Goal: Information Seeking & Learning: Learn about a topic

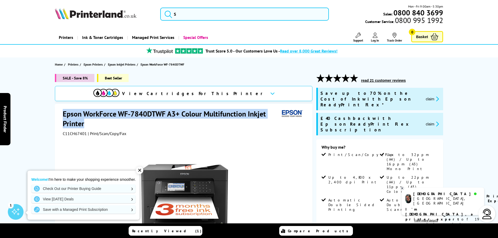
drag, startPoint x: 94, startPoint y: 127, endPoint x: 61, endPoint y: 115, distance: 35.1
click at [61, 115] on div "Epson WorkForce WF-7840DTWF A3+ Colour Multifunction Inkjet Printer C11CH67401 …" at bounding box center [183, 222] width 257 height 237
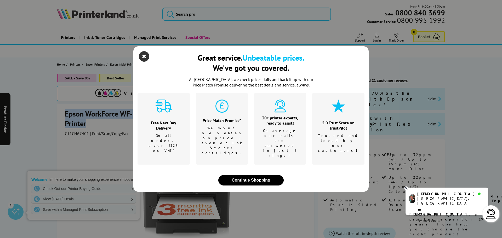
drag, startPoint x: 65, startPoint y: 113, endPoint x: 143, endPoint y: 66, distance: 90.7
click at [143, 62] on icon "close modal" at bounding box center [144, 56] width 10 height 10
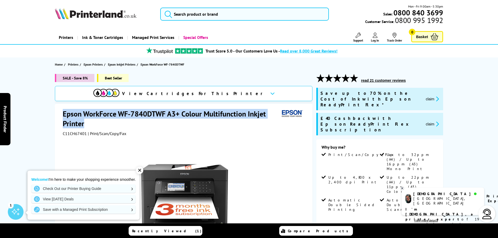
copy h1 "Epson WorkForce WF-7840DTWF A3+ Colour Multifunction Inkjet Printer"
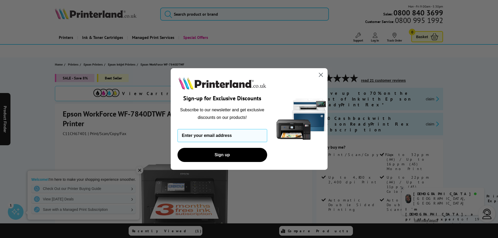
click at [320, 74] on icon "Close dialog" at bounding box center [321, 75] width 4 height 4
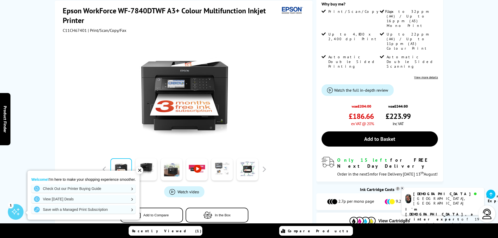
scroll to position [150, 0]
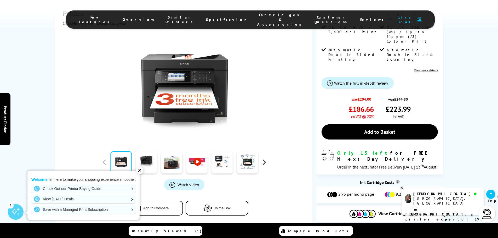
click at [266, 158] on button "button" at bounding box center [264, 162] width 8 height 8
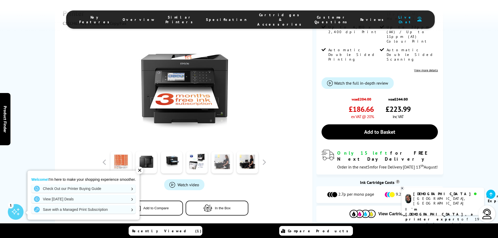
click at [221, 151] on link at bounding box center [221, 162] width 21 height 22
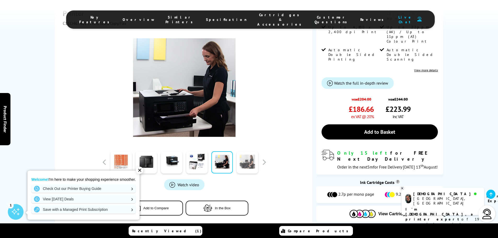
click at [247, 151] on link at bounding box center [247, 162] width 21 height 22
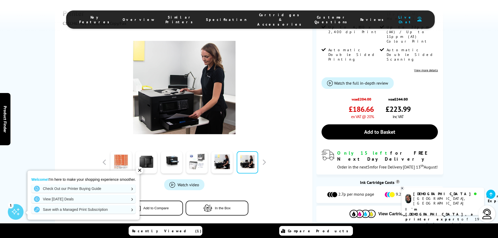
click at [198, 151] on link at bounding box center [196, 162] width 21 height 22
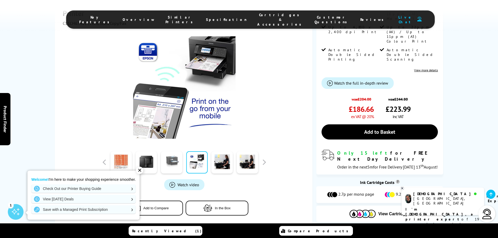
click at [173, 151] on link at bounding box center [171, 162] width 21 height 22
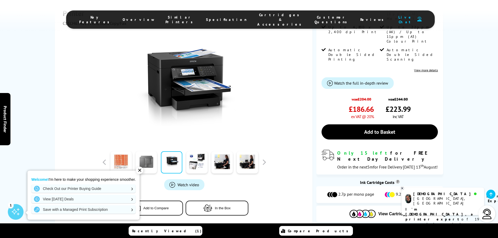
click at [151, 151] on link at bounding box center [146, 162] width 21 height 22
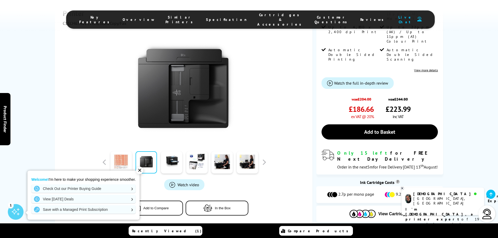
click at [121, 151] on link at bounding box center [120, 162] width 21 height 22
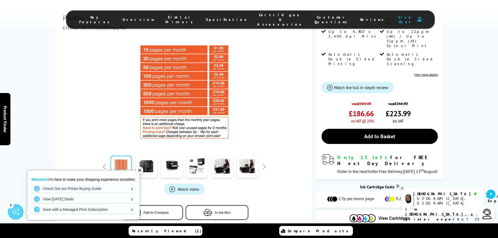
scroll to position [157, 0]
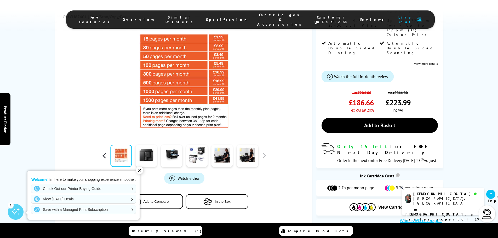
click at [106, 152] on button "button" at bounding box center [105, 156] width 8 height 8
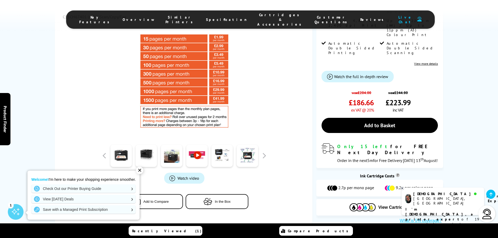
click at [196, 145] on link at bounding box center [196, 156] width 21 height 22
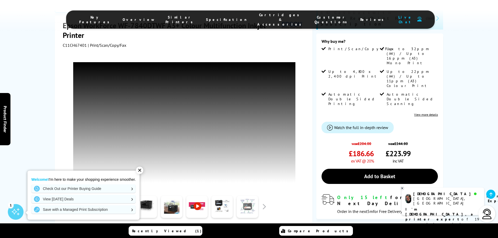
scroll to position [105, 0]
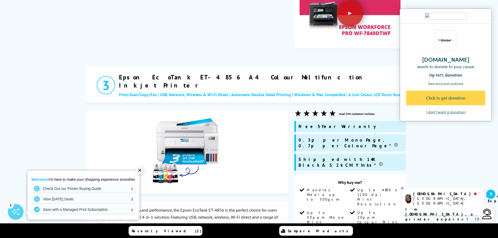
scroll to position [948, 0]
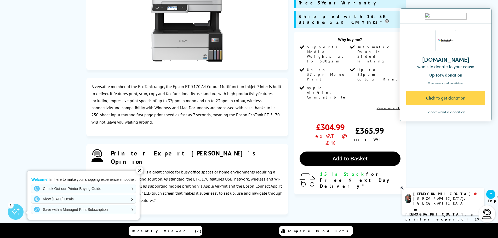
scroll to position [1379, 0]
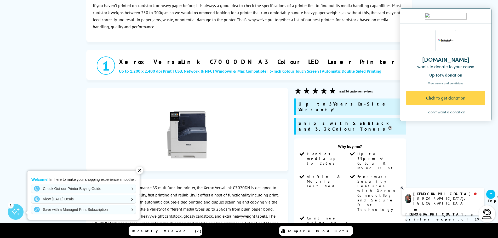
scroll to position [163, 0]
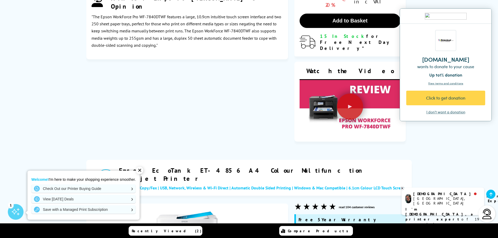
scroll to position [778, 0]
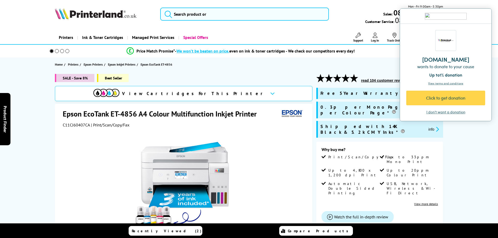
scroll to position [85, 0]
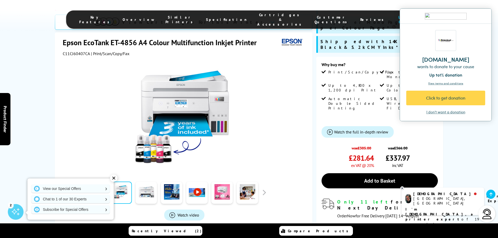
click at [436, 113] on div "I don't want a donation" at bounding box center [445, 112] width 39 height 5
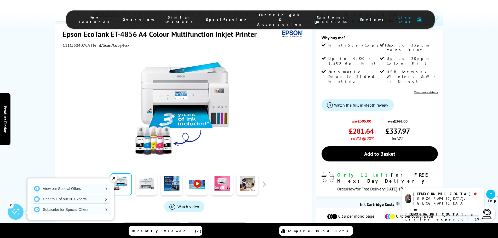
scroll to position [118, 0]
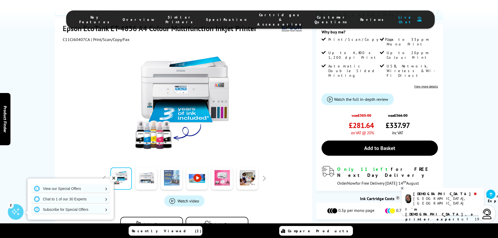
click at [178, 168] on link at bounding box center [171, 179] width 21 height 22
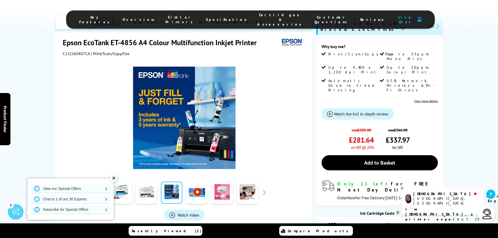
scroll to position [98, 0]
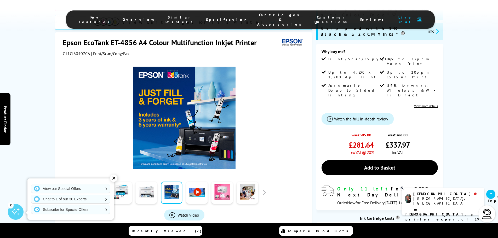
click at [201, 182] on link at bounding box center [196, 193] width 21 height 22
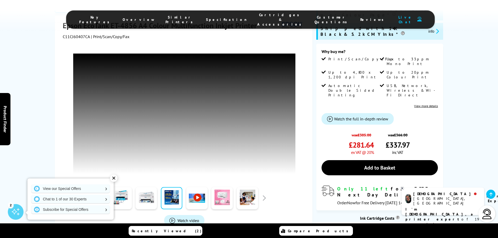
click at [219, 189] on link at bounding box center [221, 198] width 21 height 22
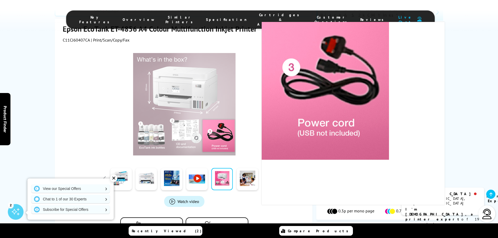
scroll to position [118, 0]
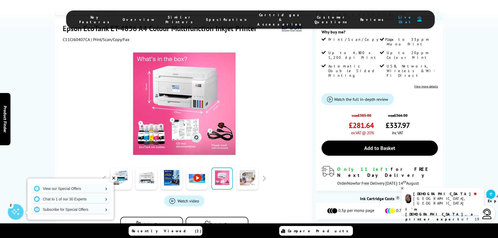
click at [249, 168] on link at bounding box center [247, 179] width 21 height 22
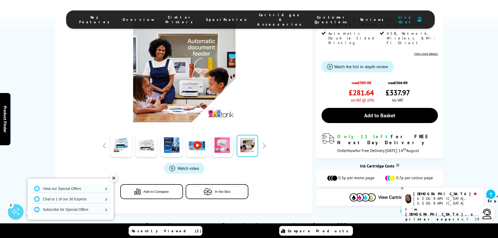
scroll to position [157, 0]
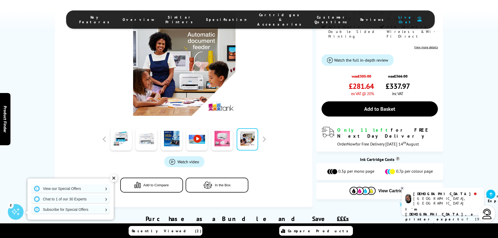
click at [147, 128] on link at bounding box center [146, 139] width 21 height 22
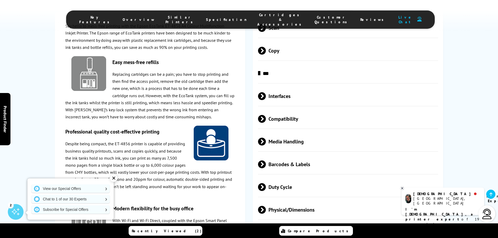
scroll to position [961, 0]
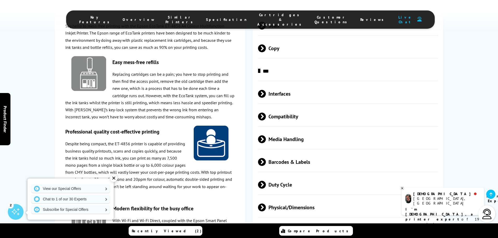
click at [114, 180] on div "✕" at bounding box center [113, 178] width 7 height 7
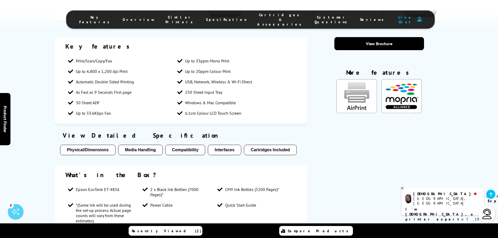
scroll to position [431, 0]
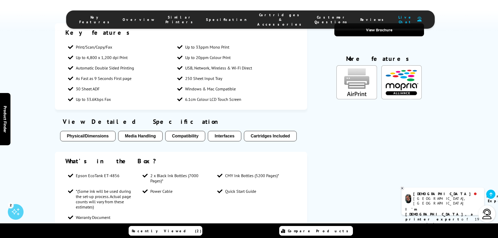
click at [143, 131] on button "Media Handling" at bounding box center [140, 136] width 44 height 10
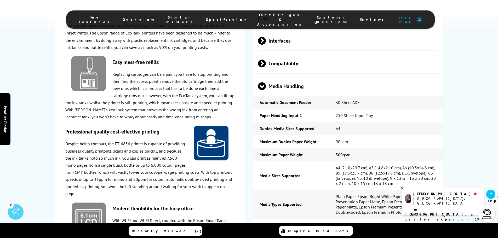
scroll to position [1014, 0]
drag, startPoint x: 354, startPoint y: 119, endPoint x: 270, endPoint y: 106, distance: 84.4
click at [257, 106] on tbody "Automatic Document Feeder 30 Sheet ADF Paper Handling Input 1 250 Sheet Input T…" at bounding box center [348, 182] width 190 height 175
copy tbody "Maximum Duplex Paper Weight 90gsm Maximum Paper Weight 300gsm"
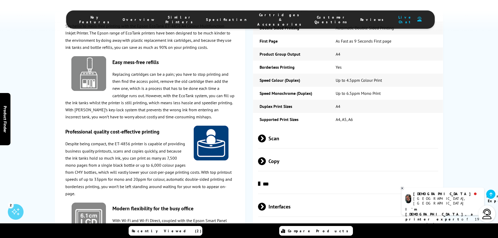
scroll to position [805, 0]
